Goal: Information Seeking & Learning: Learn about a topic

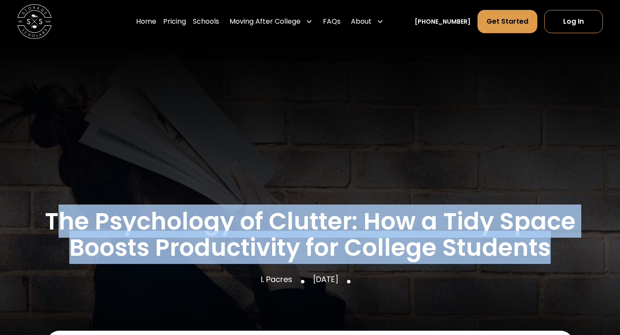
drag, startPoint x: 53, startPoint y: 214, endPoint x: 581, endPoint y: 265, distance: 530.6
click at [581, 265] on div "Education Partying Podcasts Movies News Sports Interior design Personal finance…" at bounding box center [309, 194] width 585 height 246
copy h1 "he Psychology of Clutter: How a Tidy Space Boosts Productivity for College Stud…"
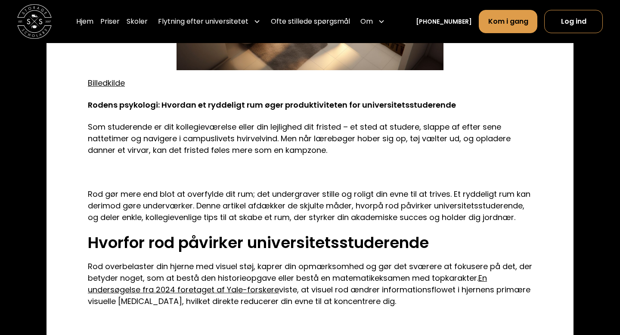
scroll to position [594, 0]
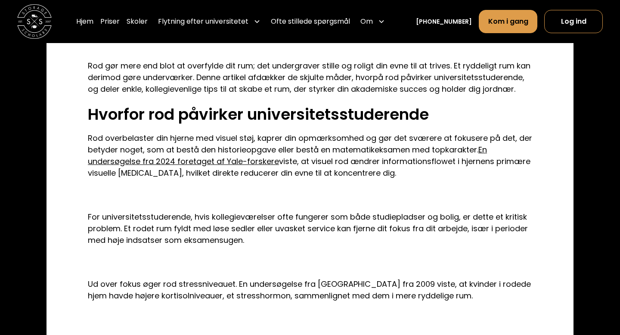
click at [217, 106] on font "Hvorfor rod påvirker universitetsstuderende" at bounding box center [258, 114] width 341 height 22
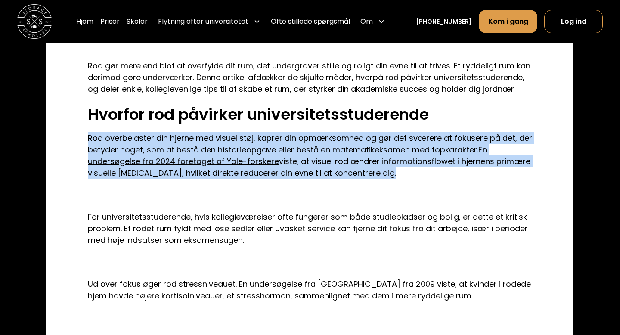
drag, startPoint x: 61, startPoint y: 133, endPoint x: 387, endPoint y: 180, distance: 329.6
copy p "Rod overbelaster din hjerne med visuel støj, kaprer din opmærksomhed og gør det…"
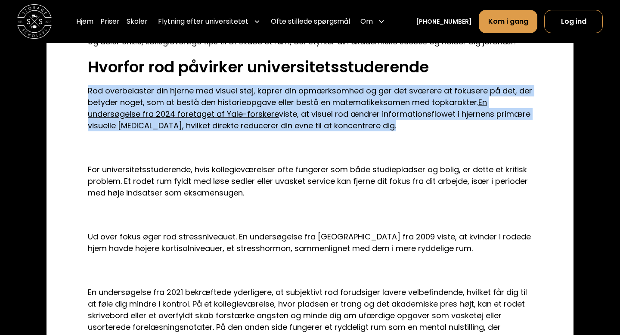
scroll to position [665, 0]
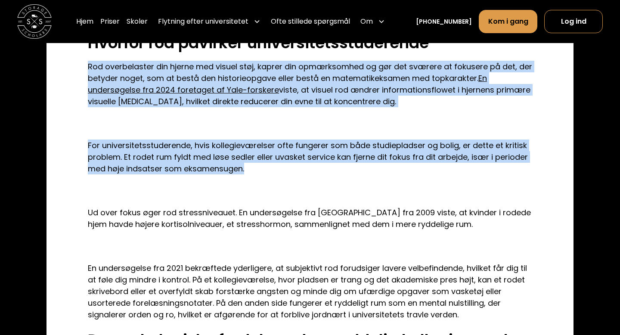
drag, startPoint x: 272, startPoint y: 173, endPoint x: 51, endPoint y: 60, distance: 248.1
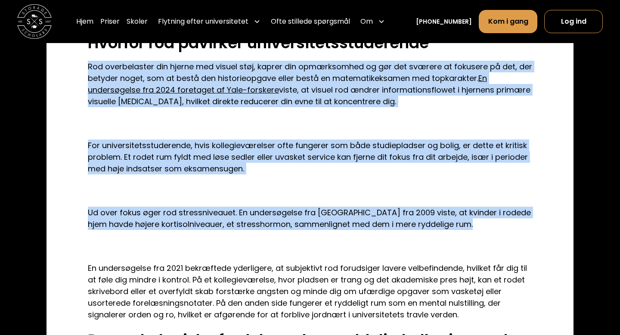
drag, startPoint x: 82, startPoint y: 60, endPoint x: 455, endPoint y: 231, distance: 410.2
copy div "Rod overbelaster din hjerne med visuel støj, kaprer din opmærksomhed og gør det…"
